Goal: Task Accomplishment & Management: Manage account settings

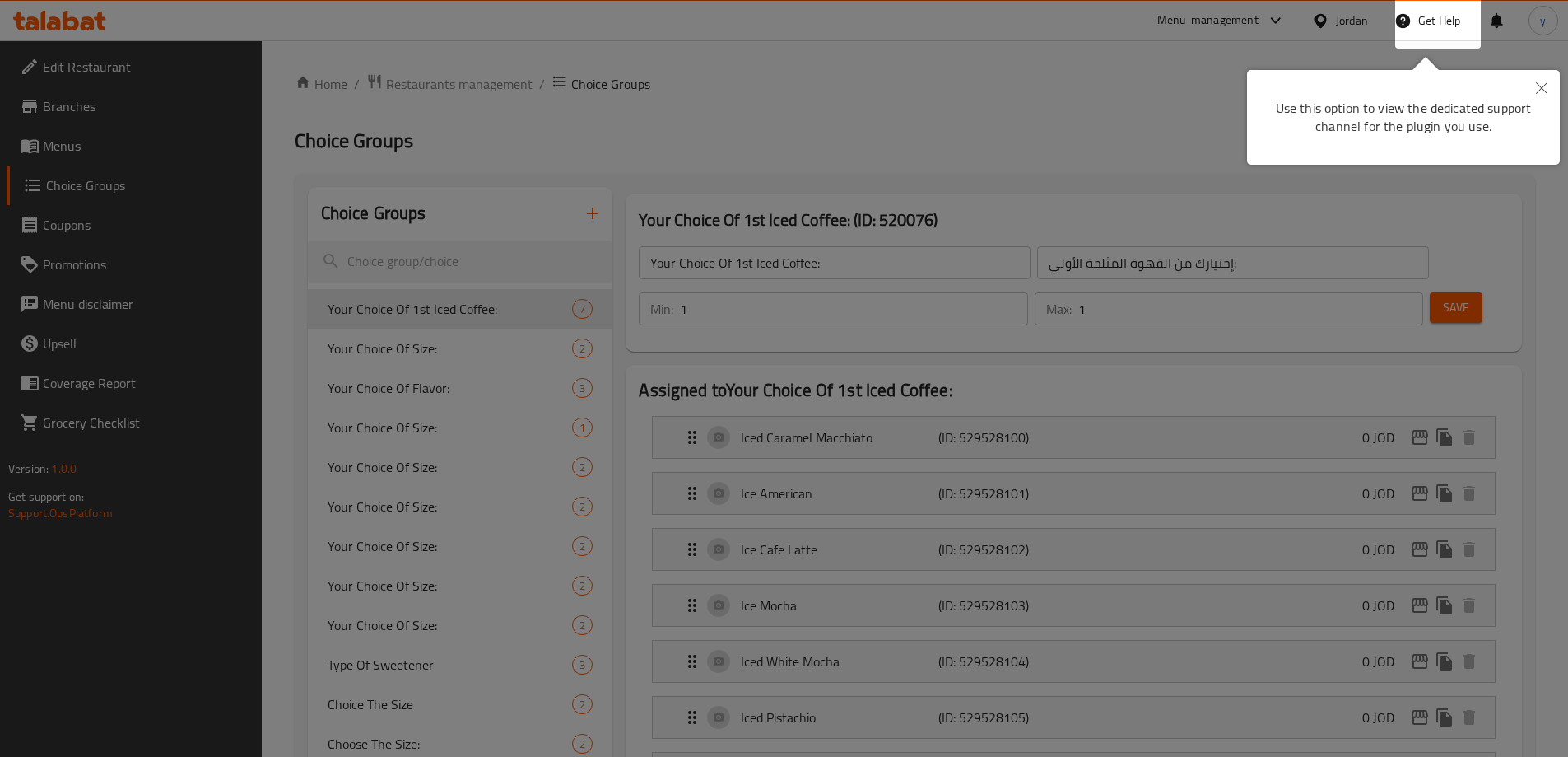
click at [590, 140] on div at bounding box center [784, 378] width 1568 height 757
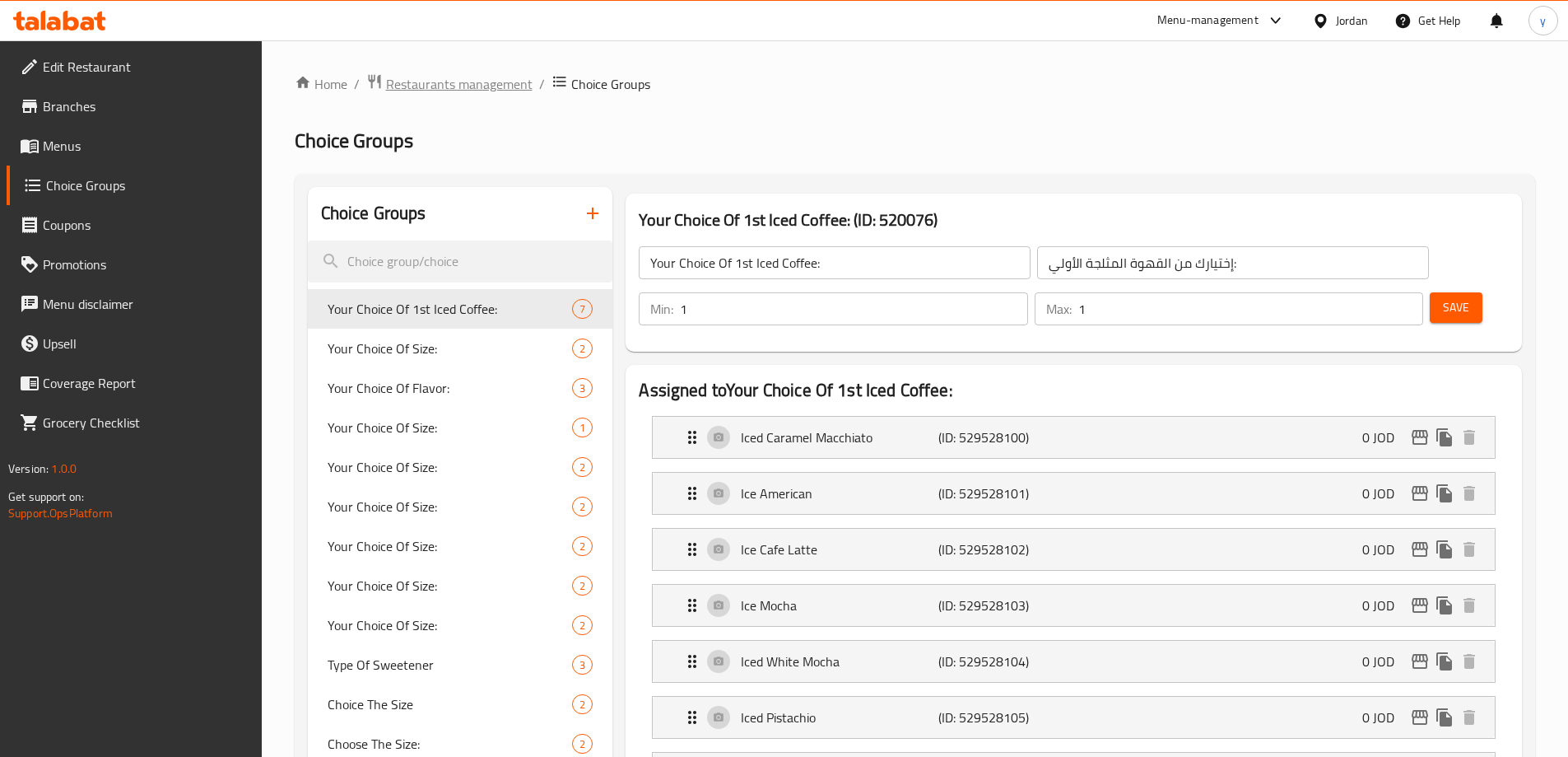
click at [396, 92] on span "Restaurants management" at bounding box center [459, 84] width 147 height 20
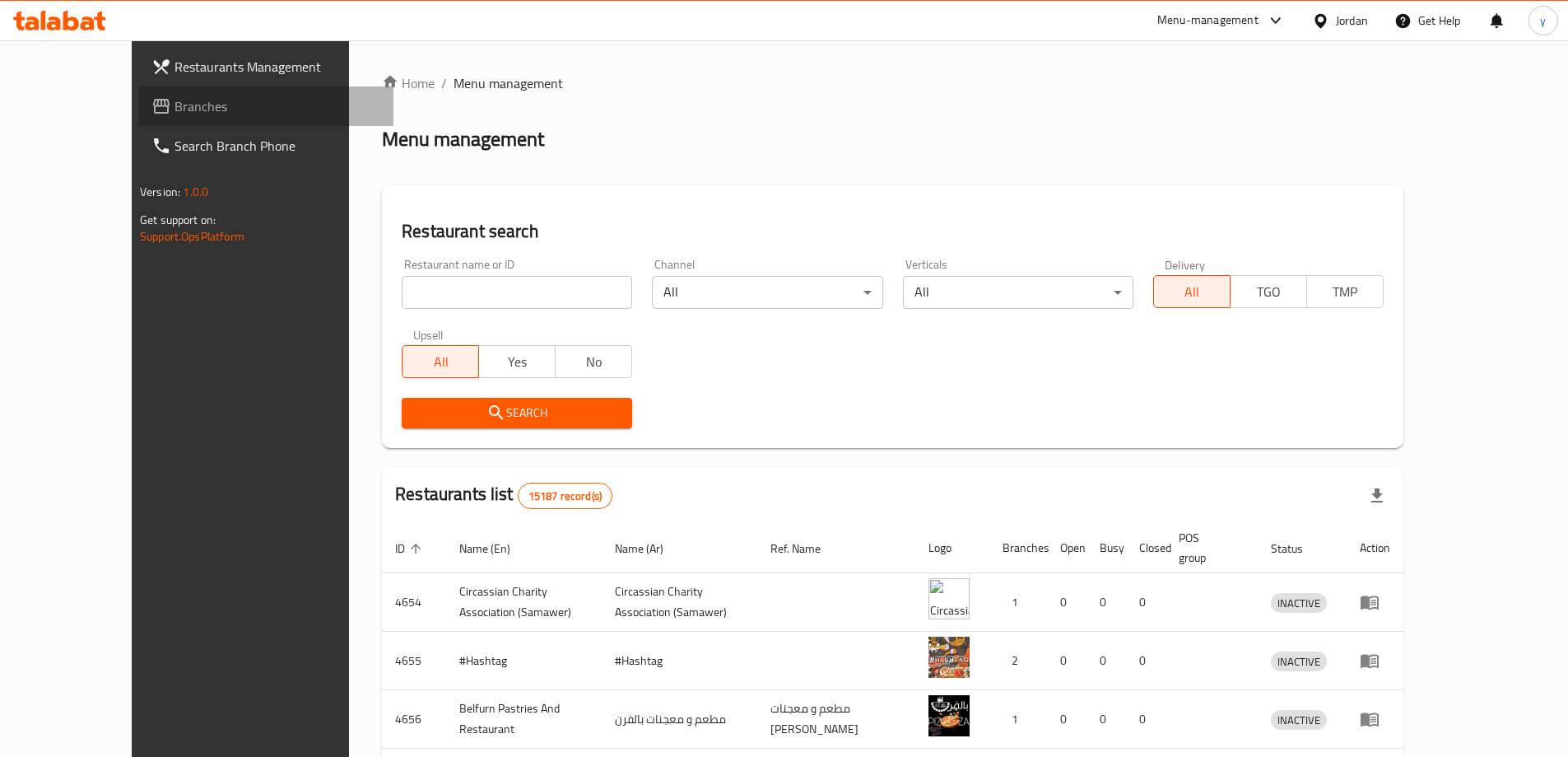
click at [175, 98] on span "Branches" at bounding box center [278, 106] width 206 height 20
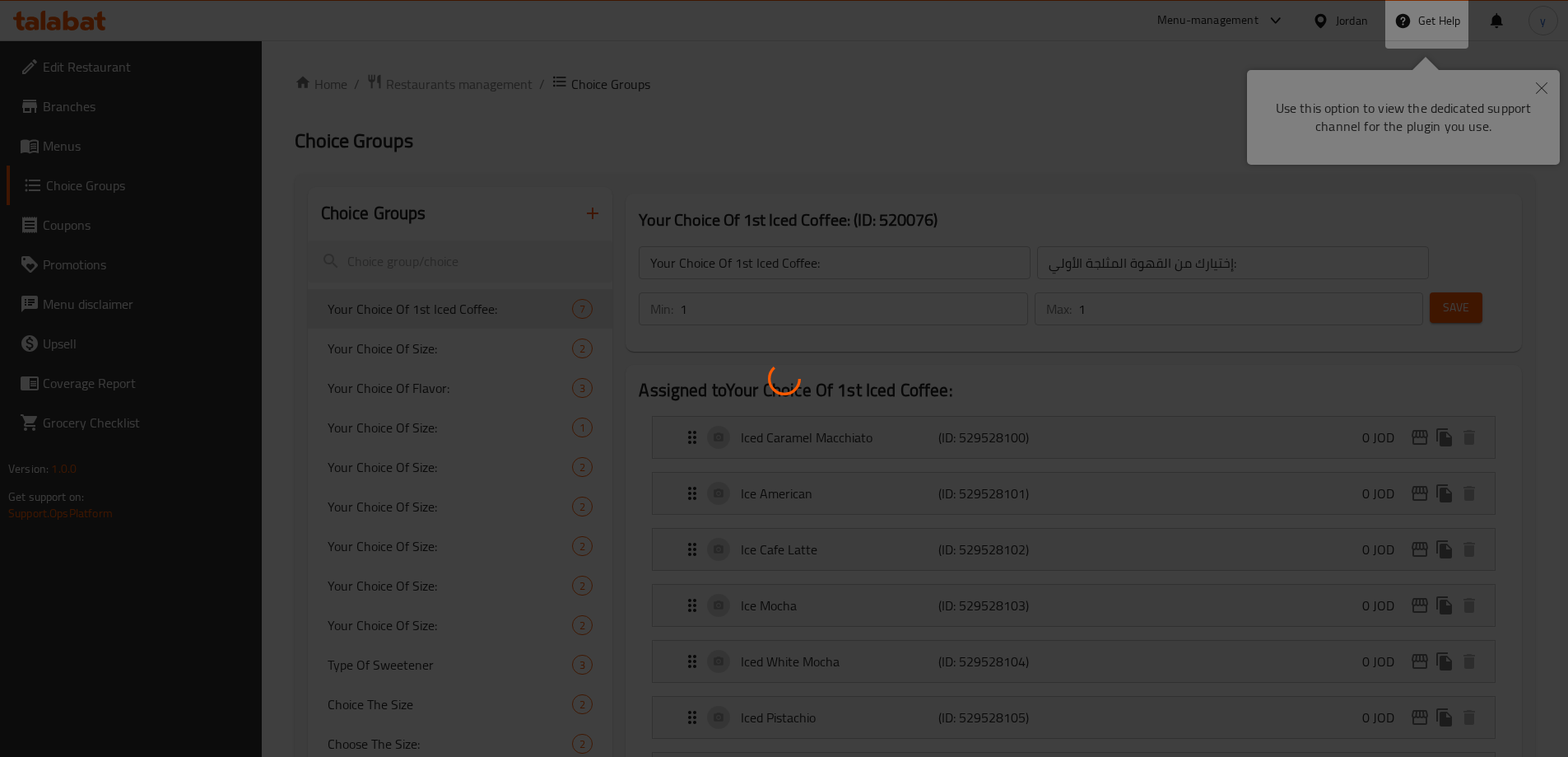
click at [1202, 43] on div at bounding box center [784, 378] width 1568 height 757
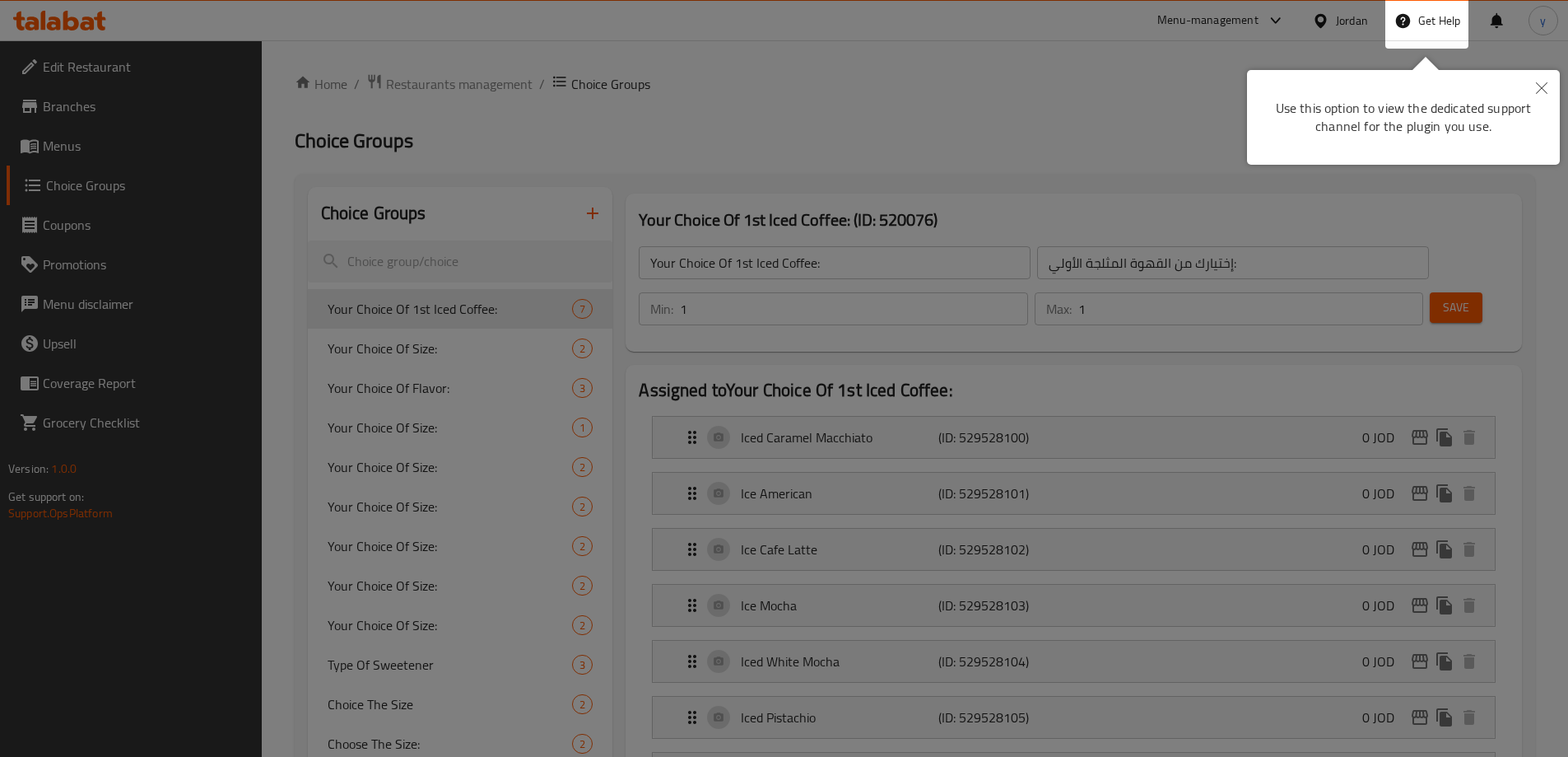
click at [1351, 21] on div at bounding box center [784, 497] width 1568 height 996
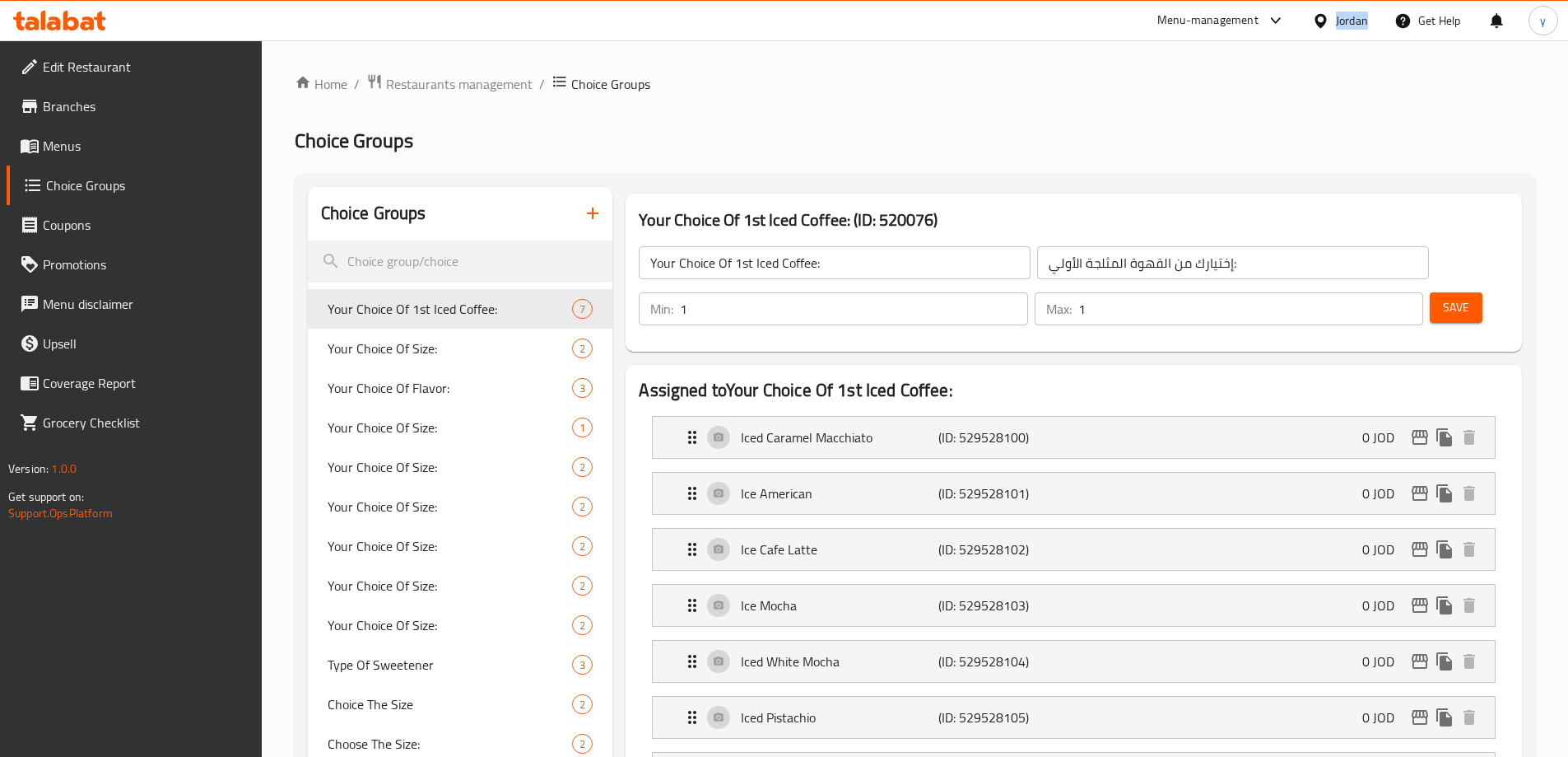
click at [1351, 21] on div "Jordan" at bounding box center [1352, 21] width 32 height 18
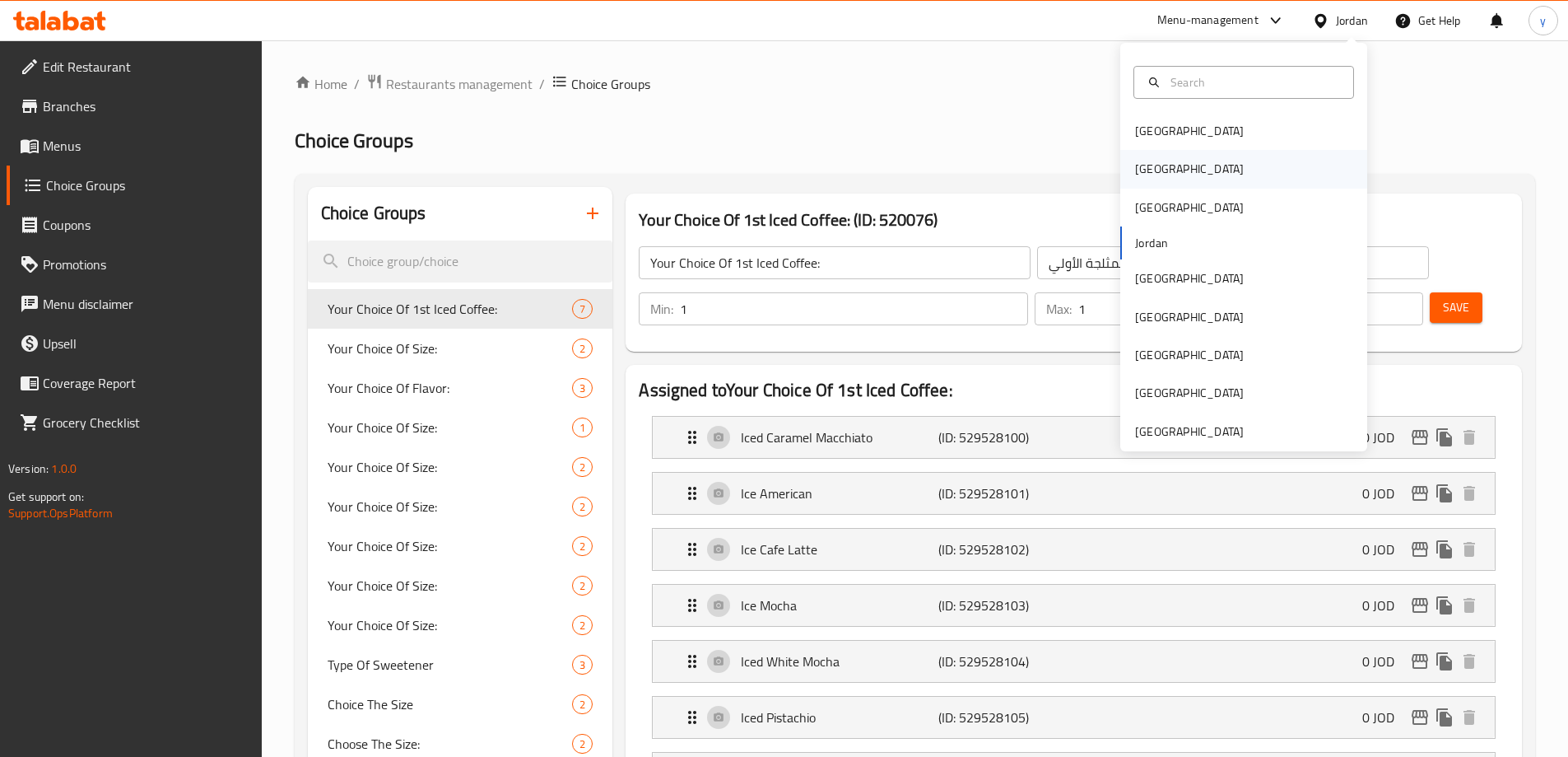
click at [1204, 179] on div "[GEOGRAPHIC_DATA]" at bounding box center [1243, 169] width 247 height 38
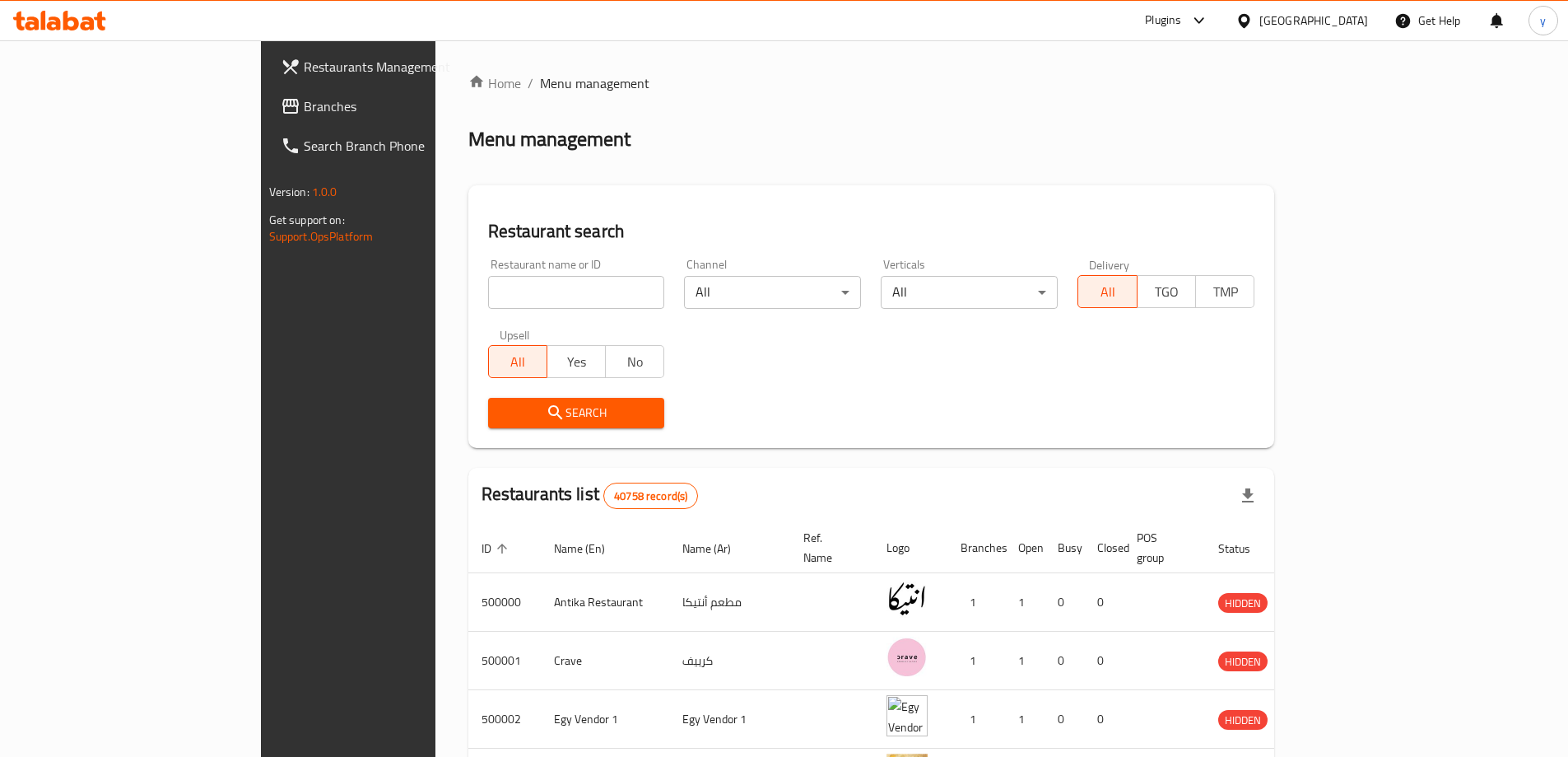
click at [304, 102] on span "Branches" at bounding box center [406, 106] width 206 height 20
